Goal: Information Seeking & Learning: Get advice/opinions

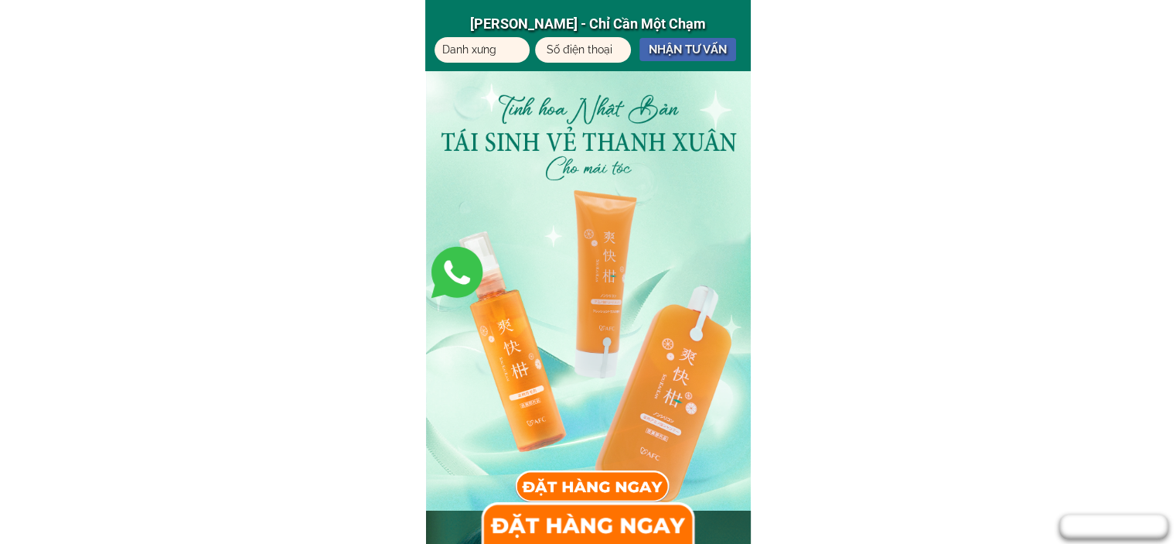
drag, startPoint x: 642, startPoint y: 145, endPoint x: 639, endPoint y: 171, distance: 26.5
click at [639, 171] on div at bounding box center [588, 289] width 325 height 442
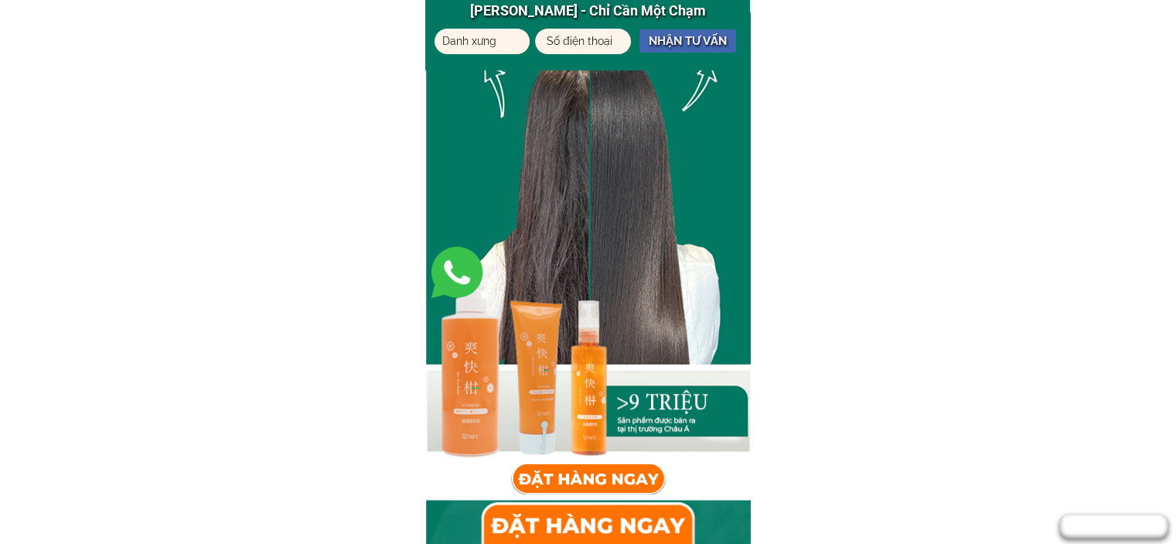
scroll to position [1701, 0]
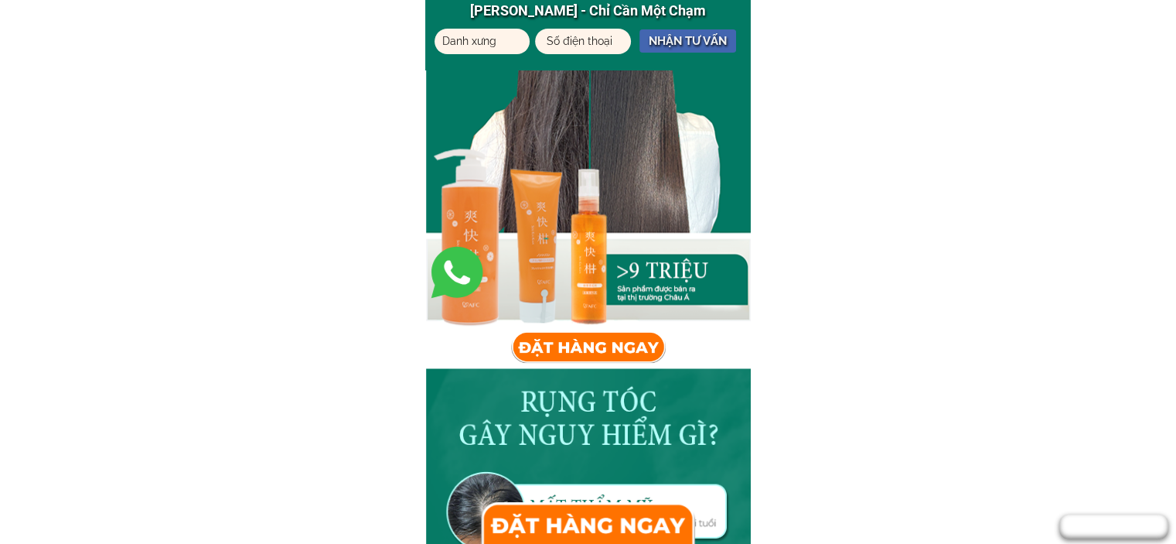
drag, startPoint x: 815, startPoint y: 452, endPoint x: 1021, endPoint y: 498, distance: 210.8
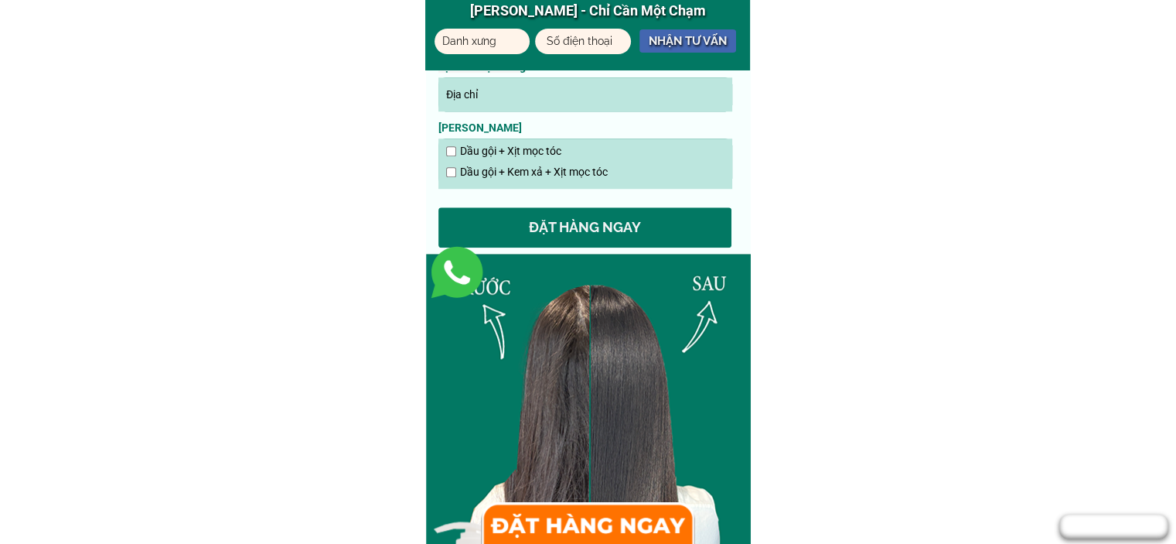
scroll to position [1624, 0]
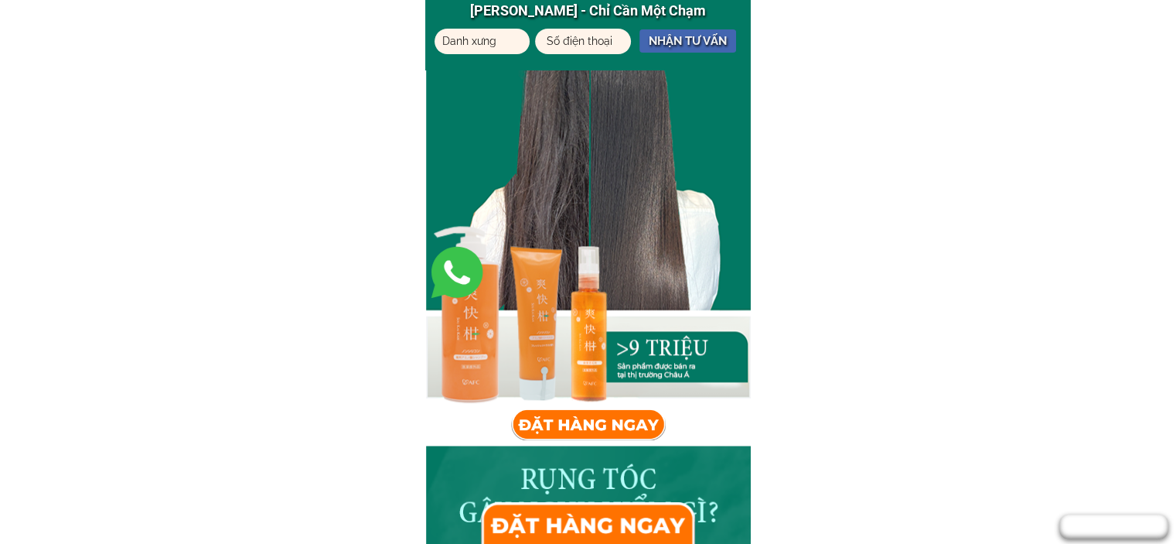
drag, startPoint x: 667, startPoint y: 383, endPoint x: 853, endPoint y: 454, distance: 198.7
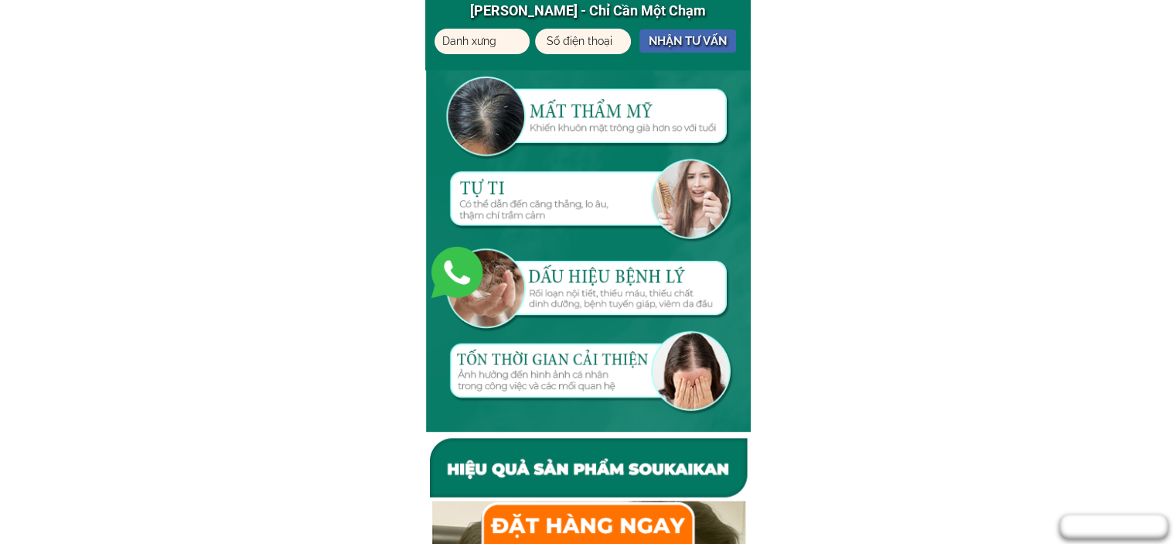
scroll to position [2452, 0]
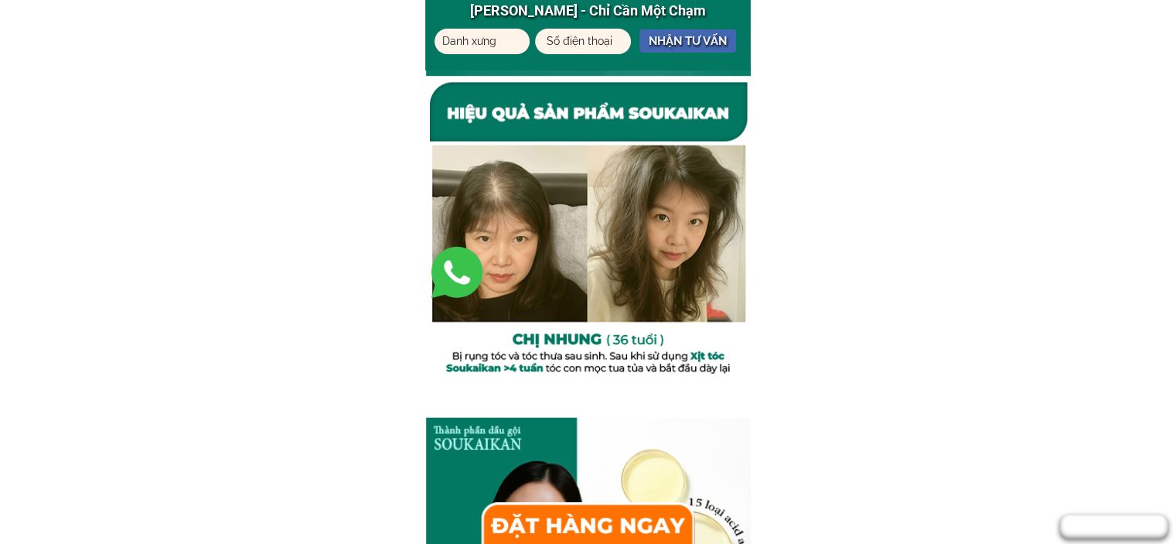
click at [667, 369] on div at bounding box center [588, 229] width 325 height 302
drag, startPoint x: 700, startPoint y: 356, endPoint x: 1037, endPoint y: 397, distance: 338.8
drag, startPoint x: 634, startPoint y: 265, endPoint x: 820, endPoint y: 370, distance: 212.9
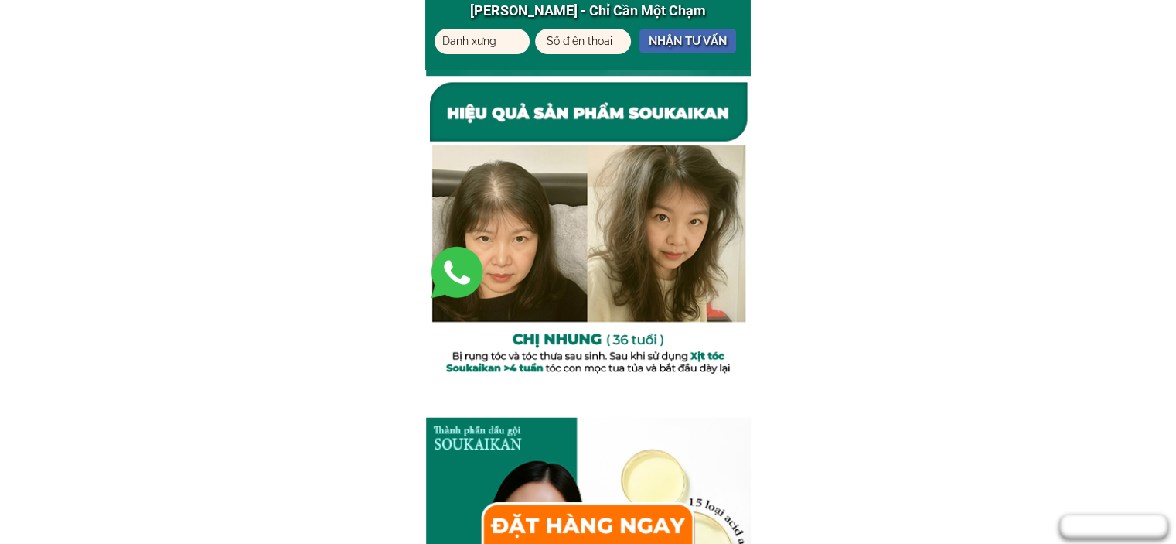
drag, startPoint x: 671, startPoint y: 193, endPoint x: 1109, endPoint y: 101, distance: 447.2
click at [698, 370] on div at bounding box center [588, 229] width 325 height 302
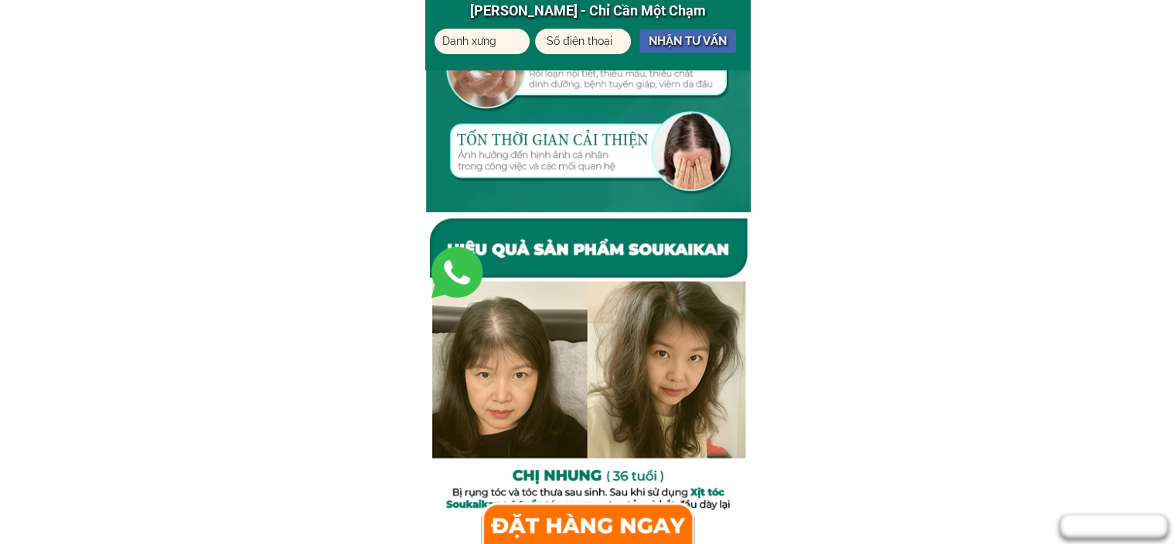
scroll to position [2529, 0]
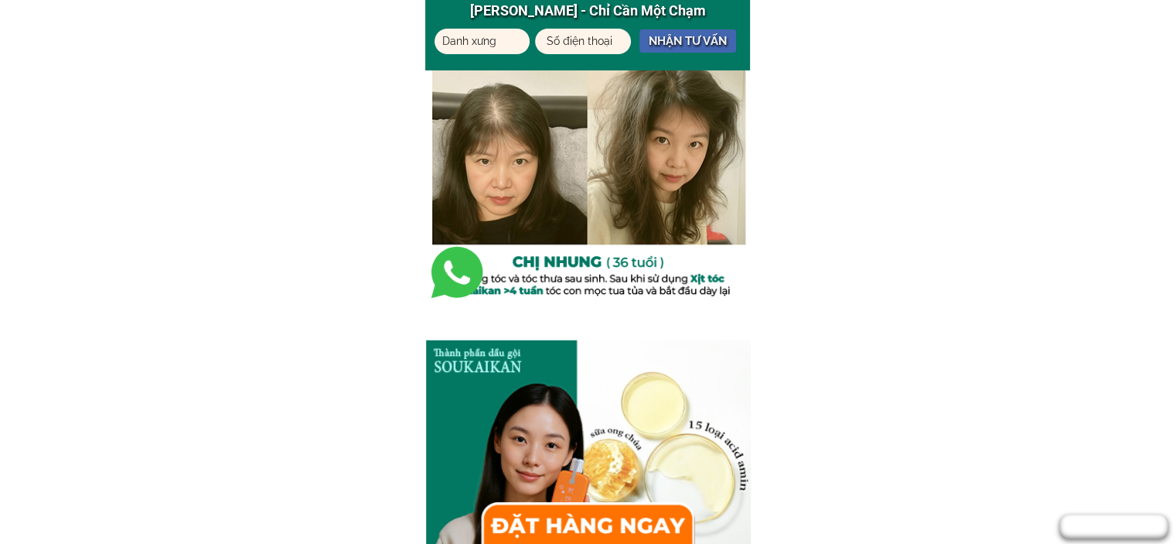
click at [748, 306] on div at bounding box center [588, 168] width 325 height 341
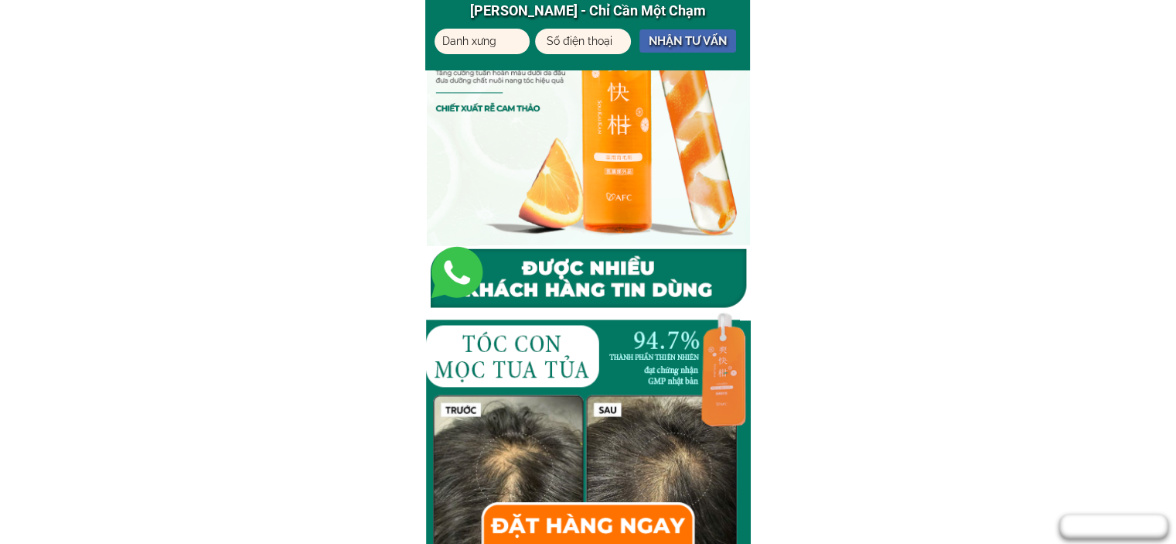
scroll to position [6936, 0]
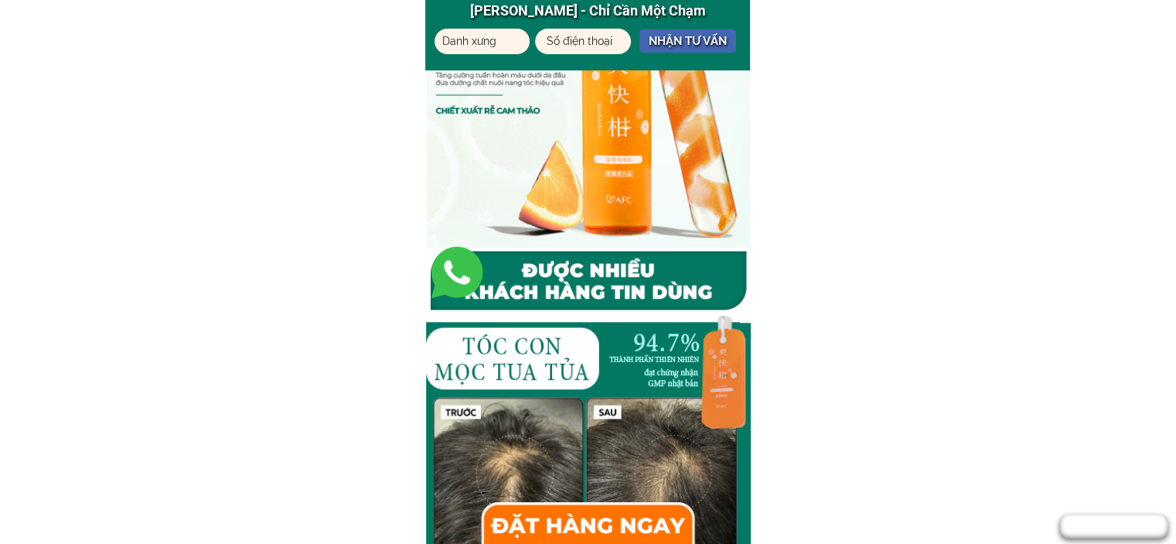
click at [727, 371] on div at bounding box center [588, 482] width 325 height 339
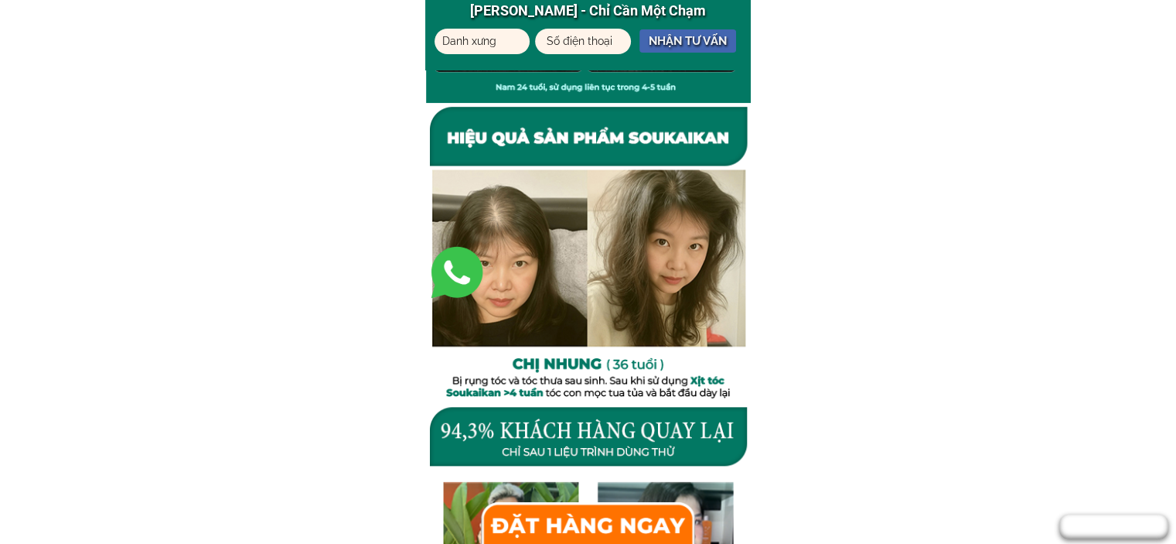
scroll to position [7477, 0]
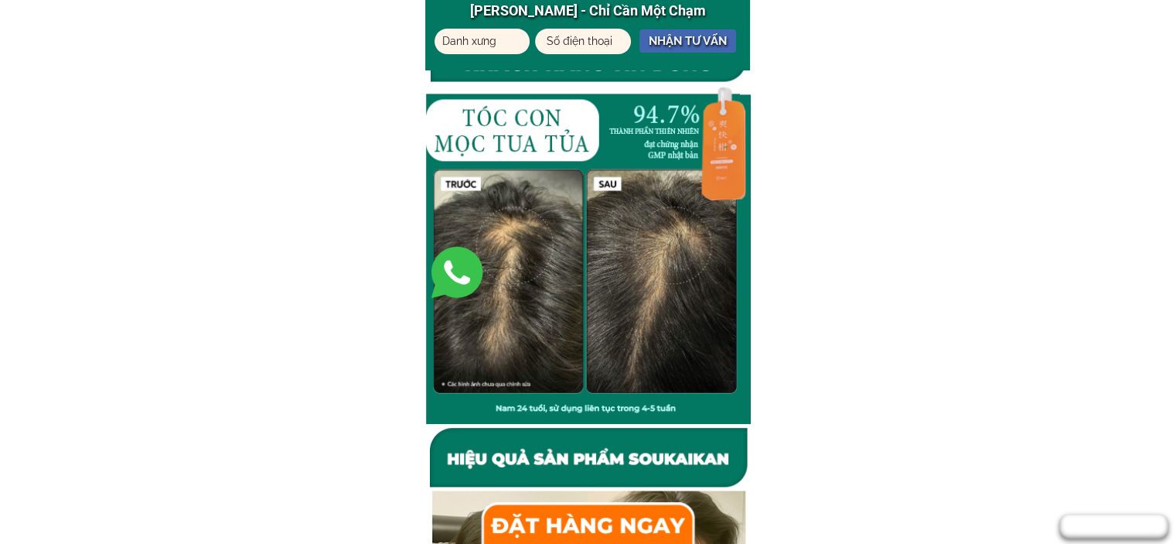
scroll to position [7013, 0]
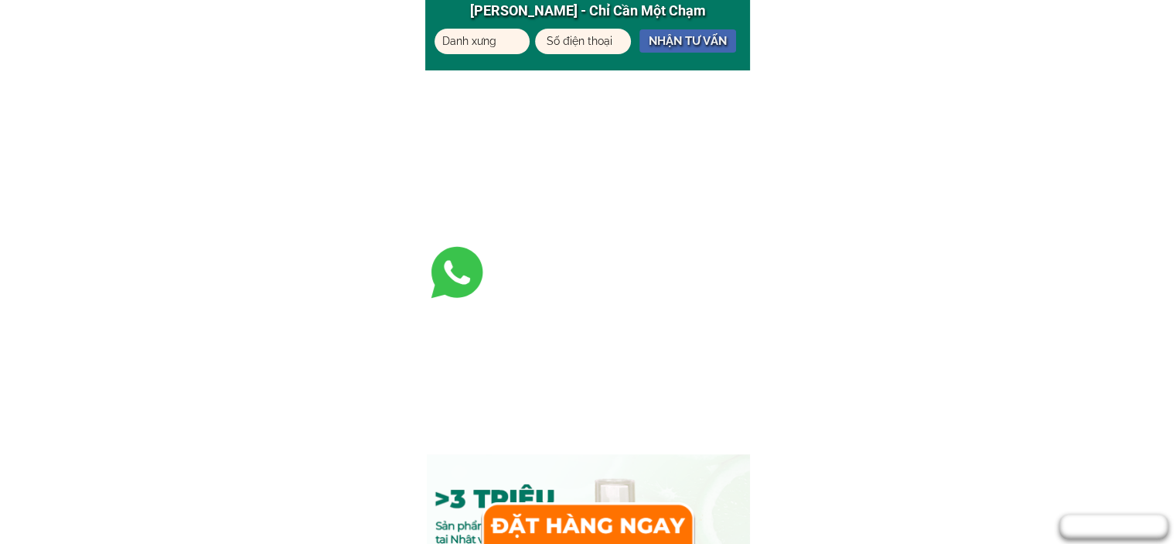
scroll to position [6240, 0]
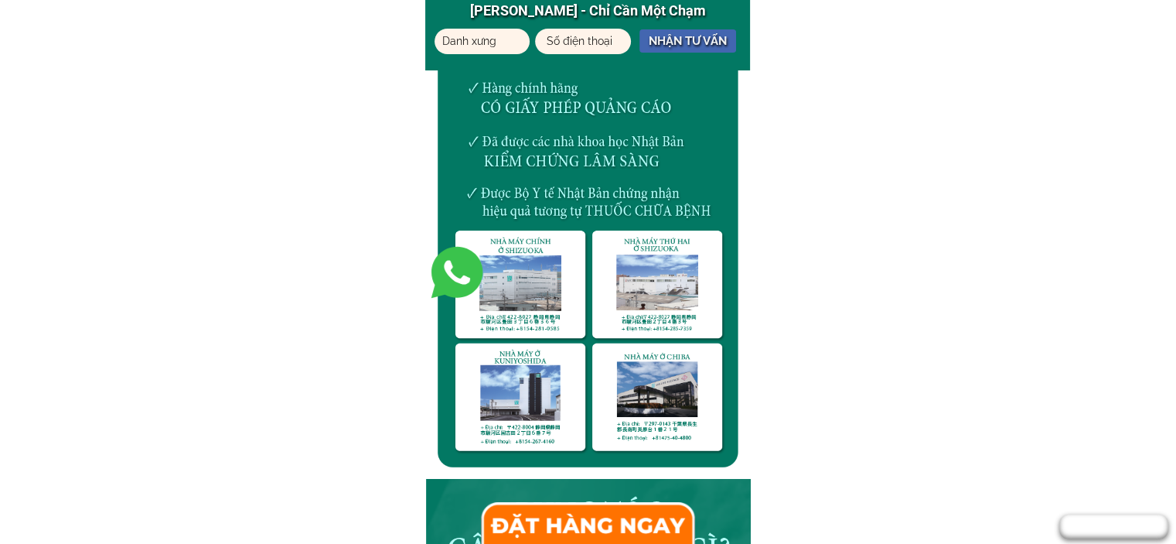
scroll to position [4327, 0]
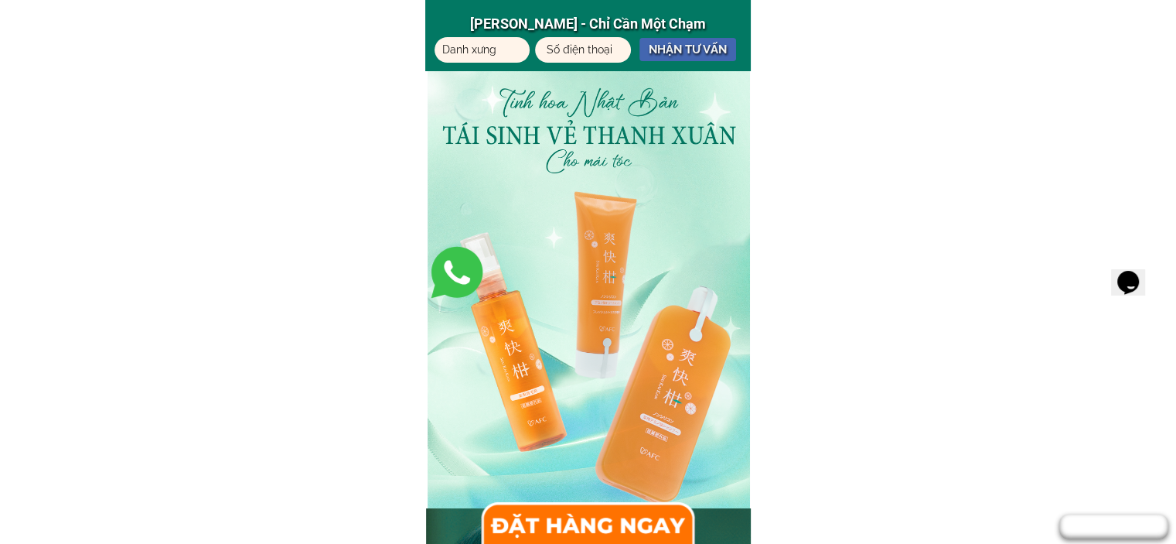
drag, startPoint x: 421, startPoint y: 400, endPoint x: 397, endPoint y: 453, distance: 58.5
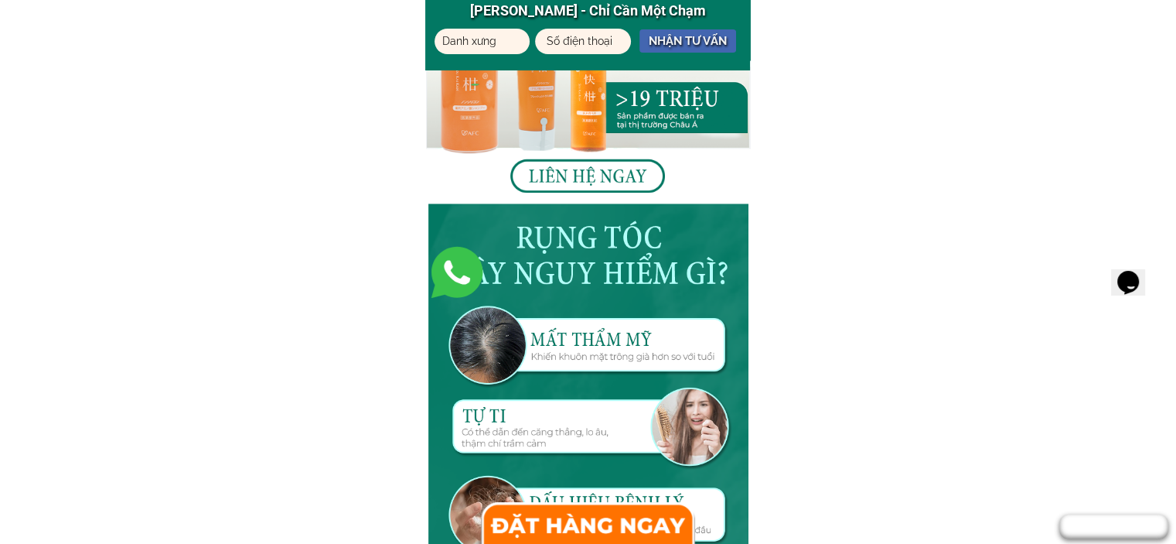
scroll to position [1778, 0]
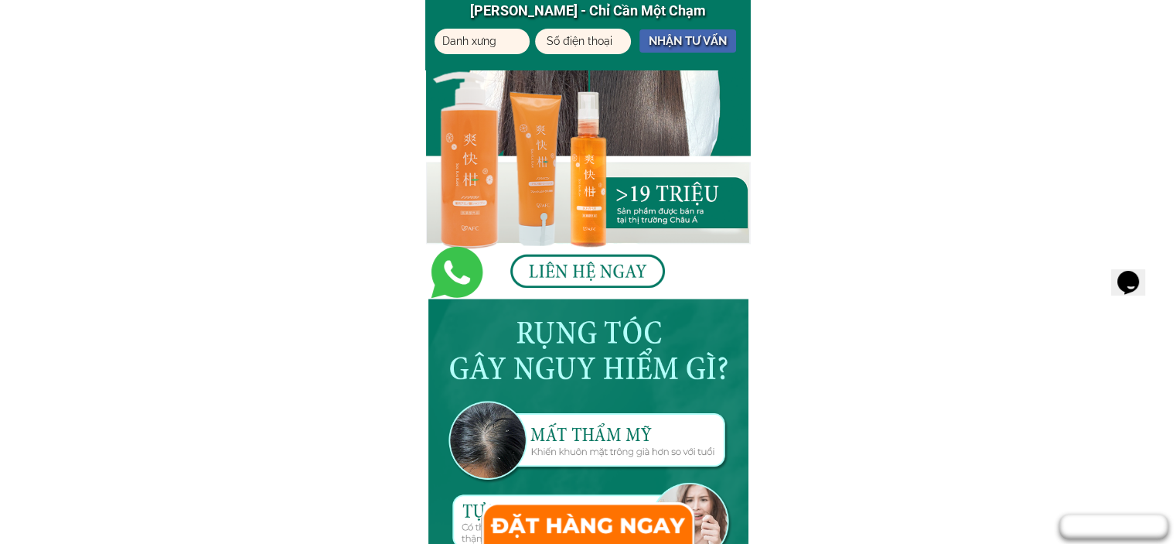
click at [625, 267] on div at bounding box center [587, 271] width 155 height 34
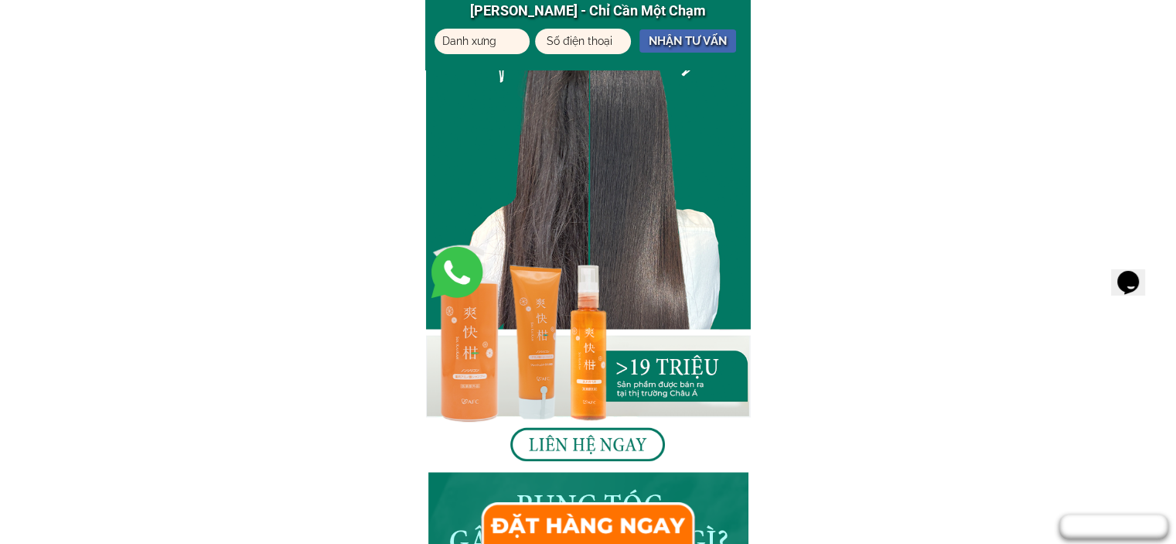
scroll to position [1701, 0]
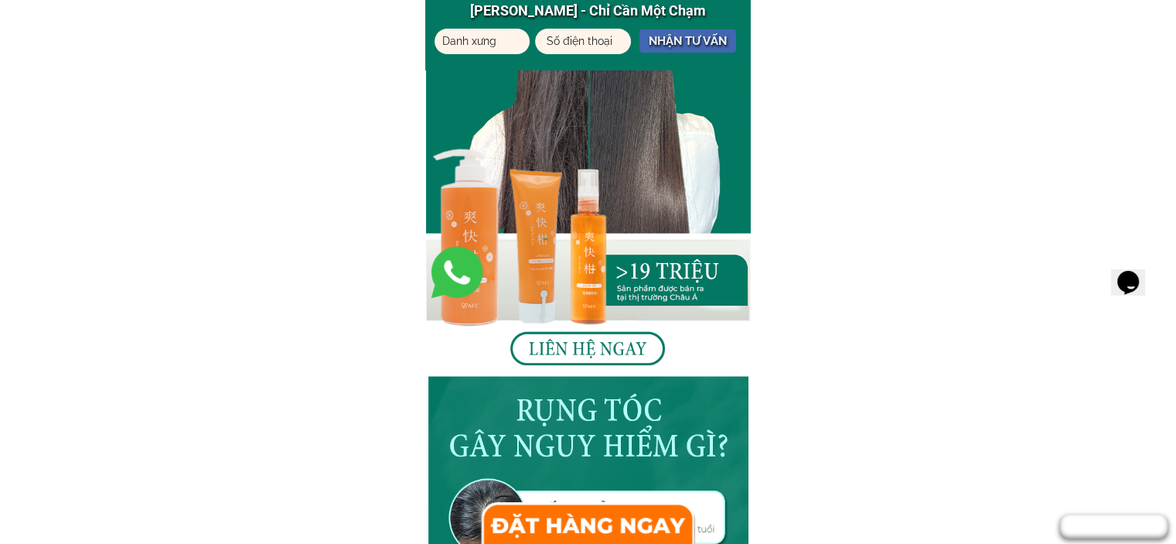
click at [588, 346] on div at bounding box center [587, 348] width 155 height 34
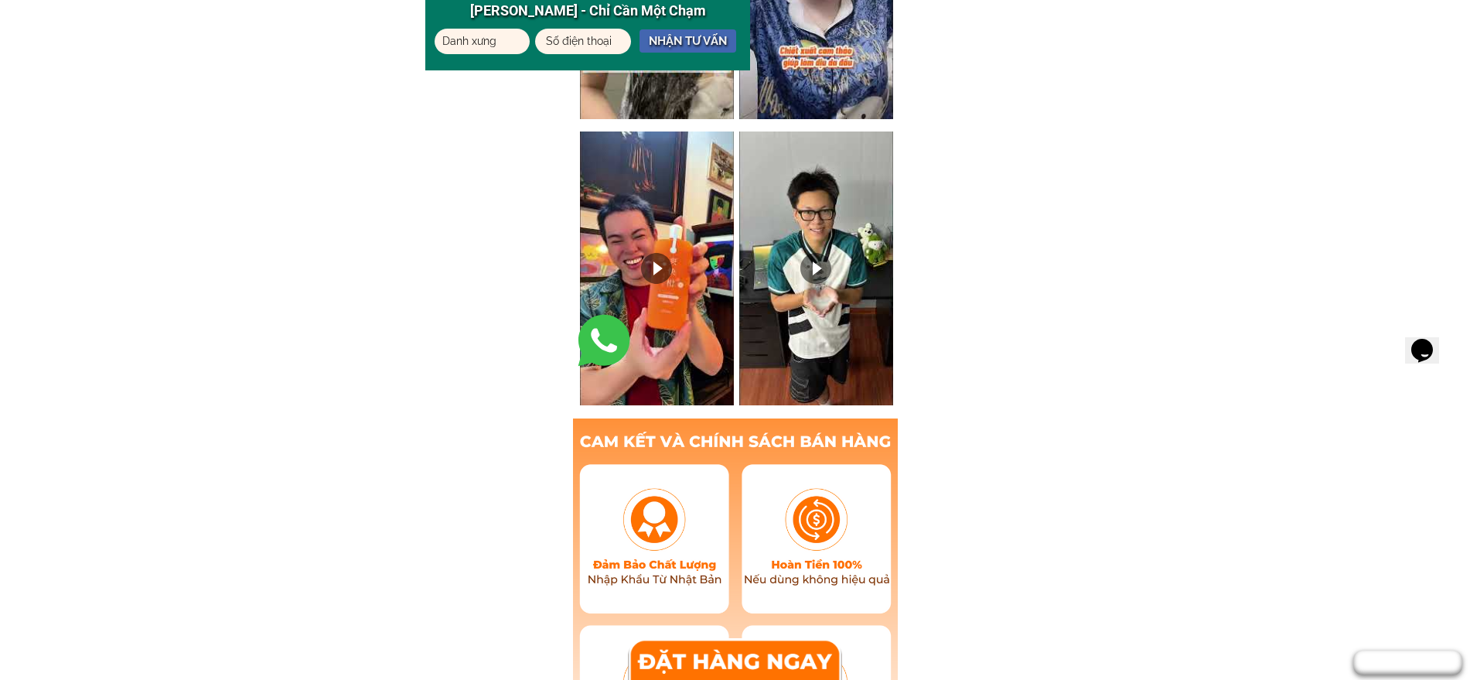
scroll to position [8715, 0]
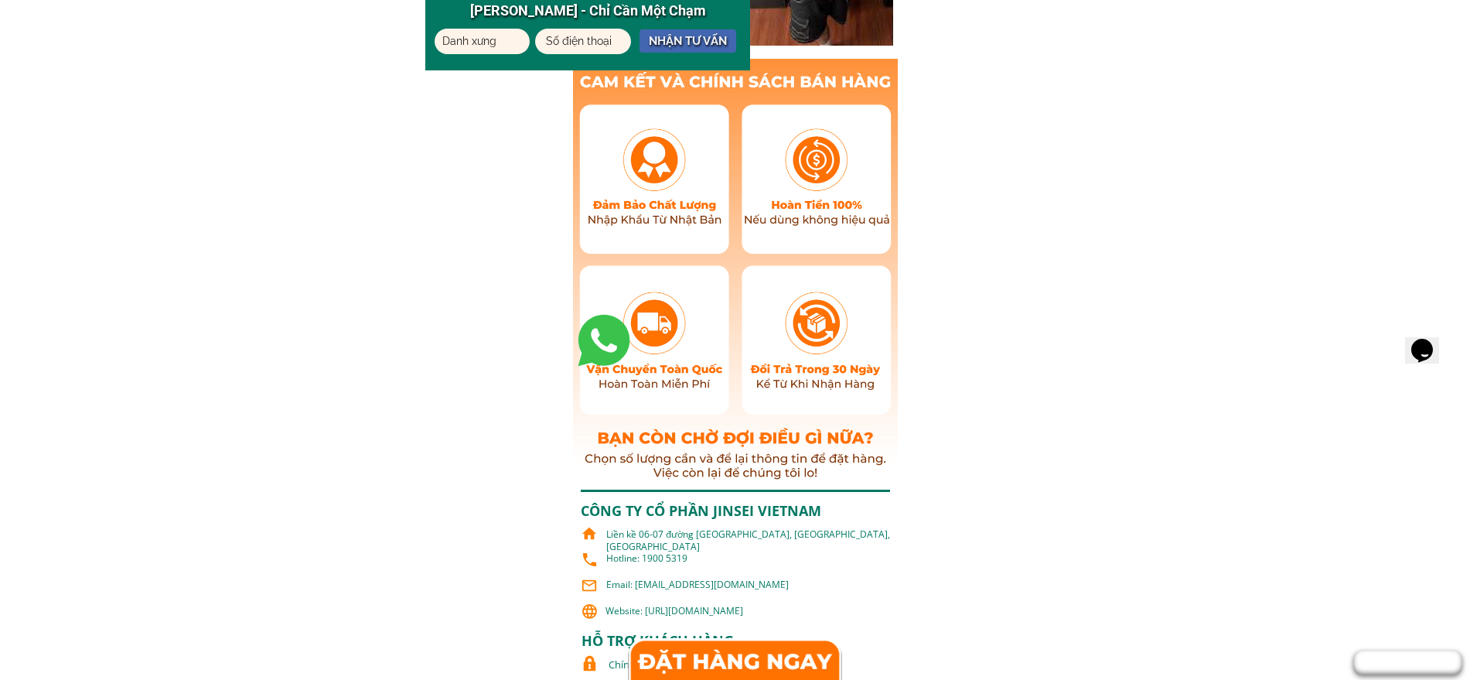
drag, startPoint x: 825, startPoint y: 432, endPoint x: 830, endPoint y: 467, distance: 35.1
click at [830, 467] on div at bounding box center [735, 274] width 325 height 431
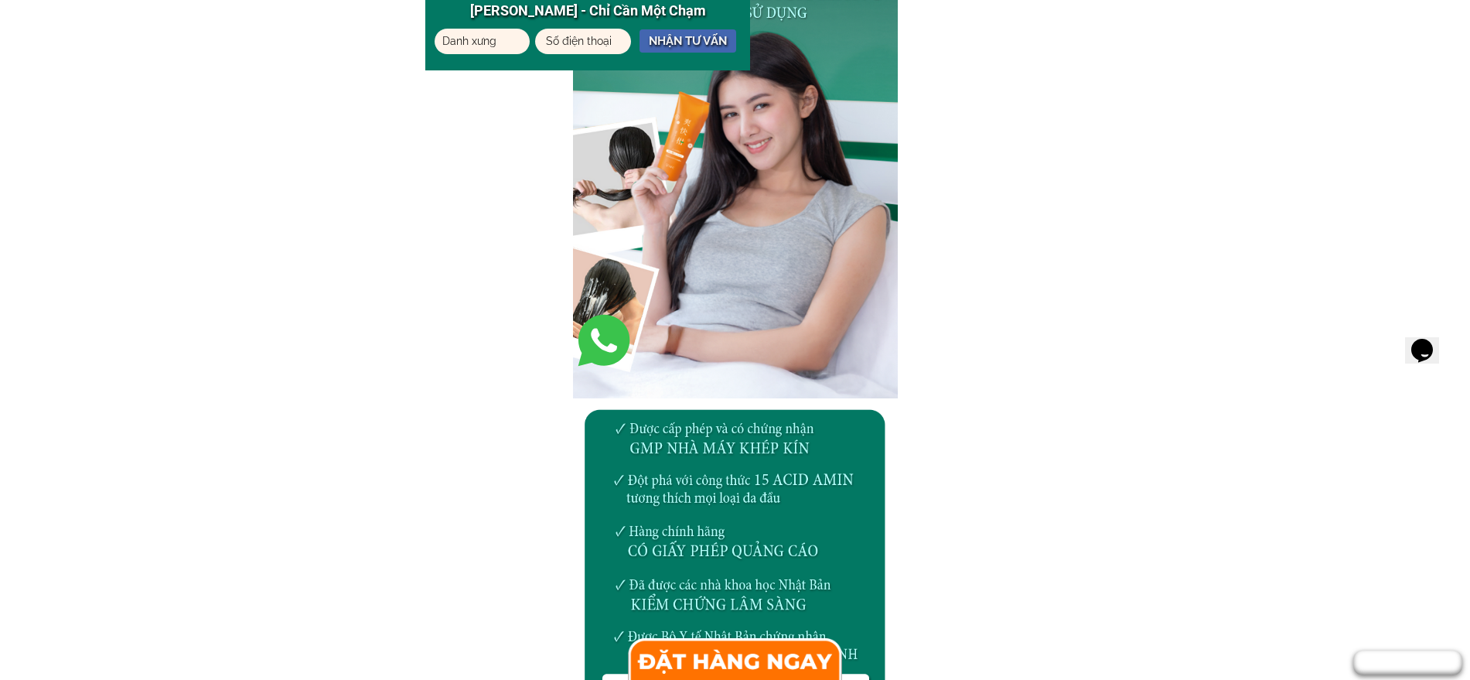
scroll to position [4450, 0]
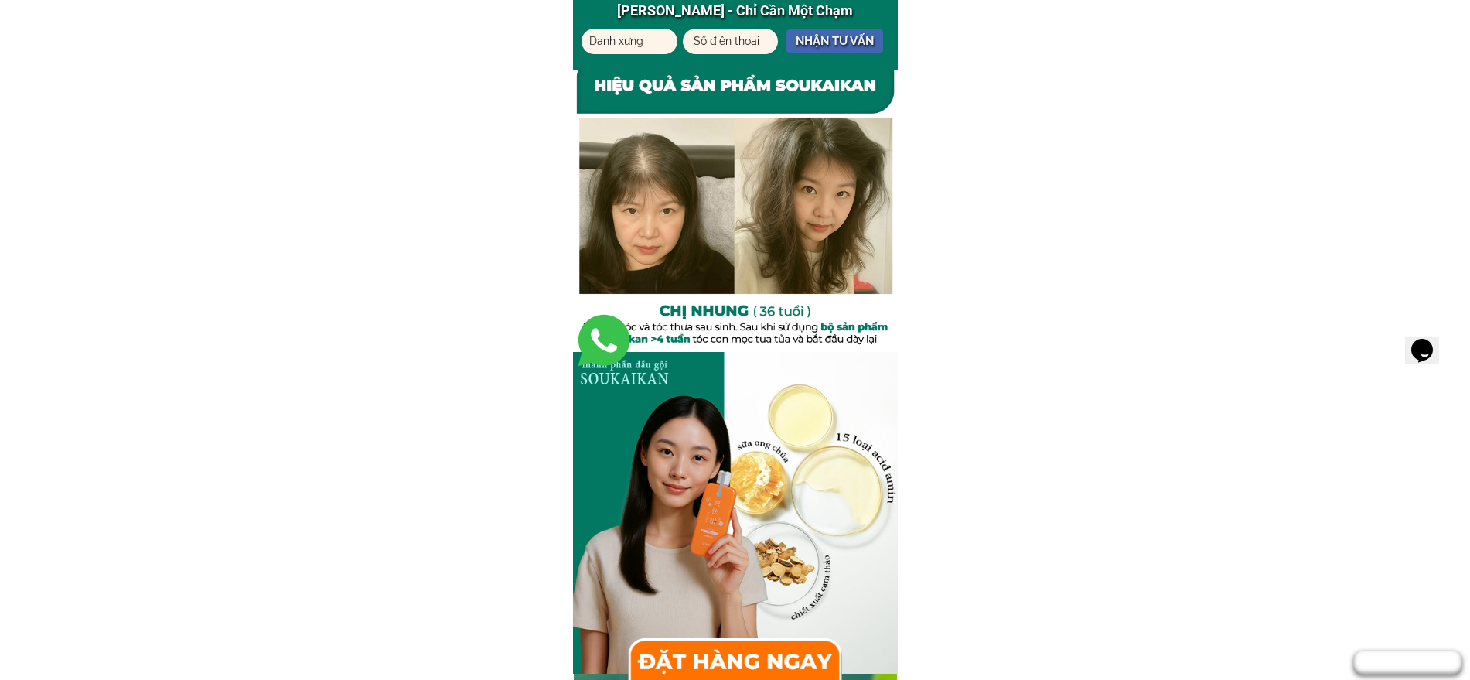
scroll to position [2622, 0]
